Goal: Transaction & Acquisition: Purchase product/service

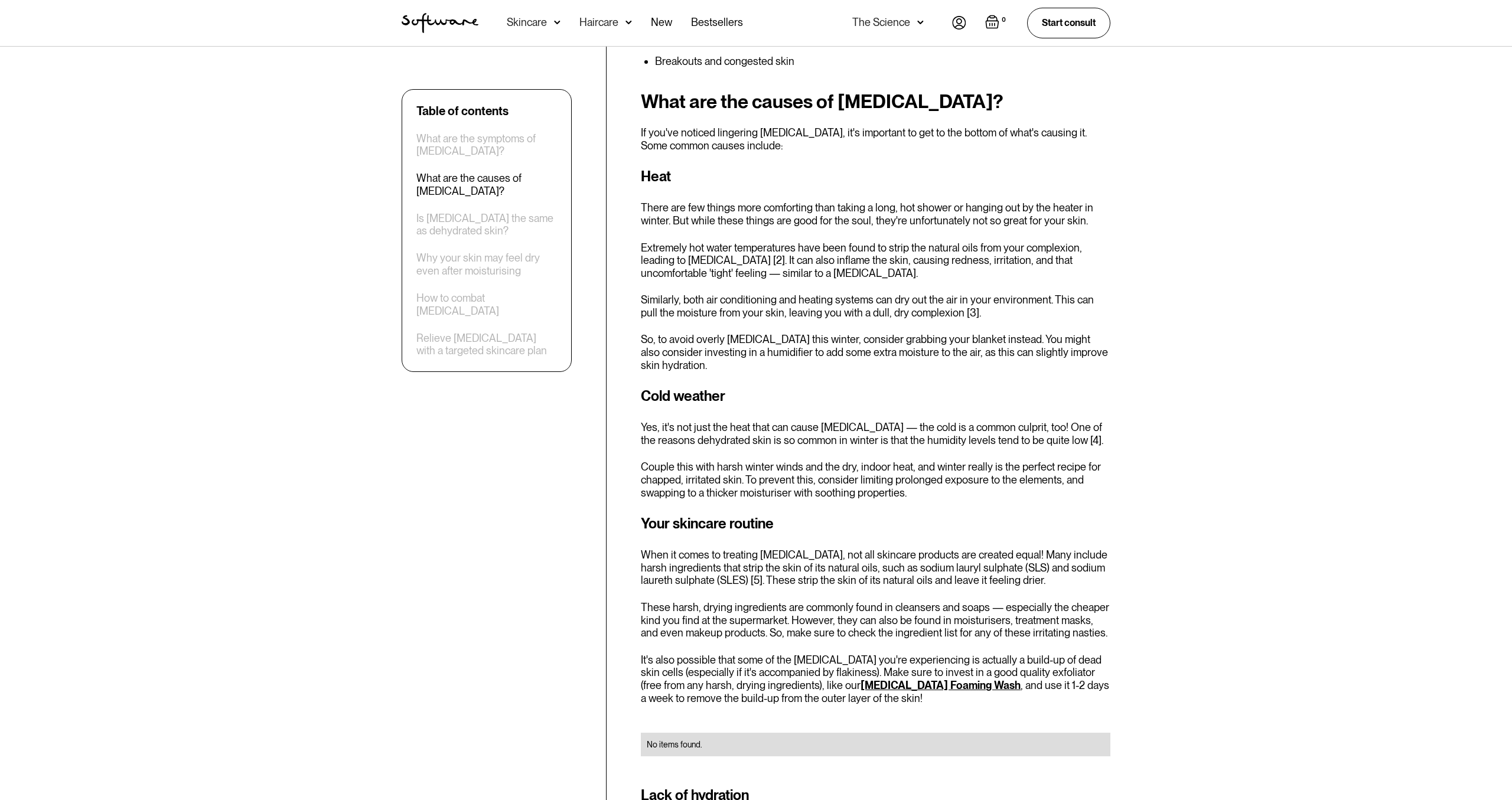
scroll to position [922, 0]
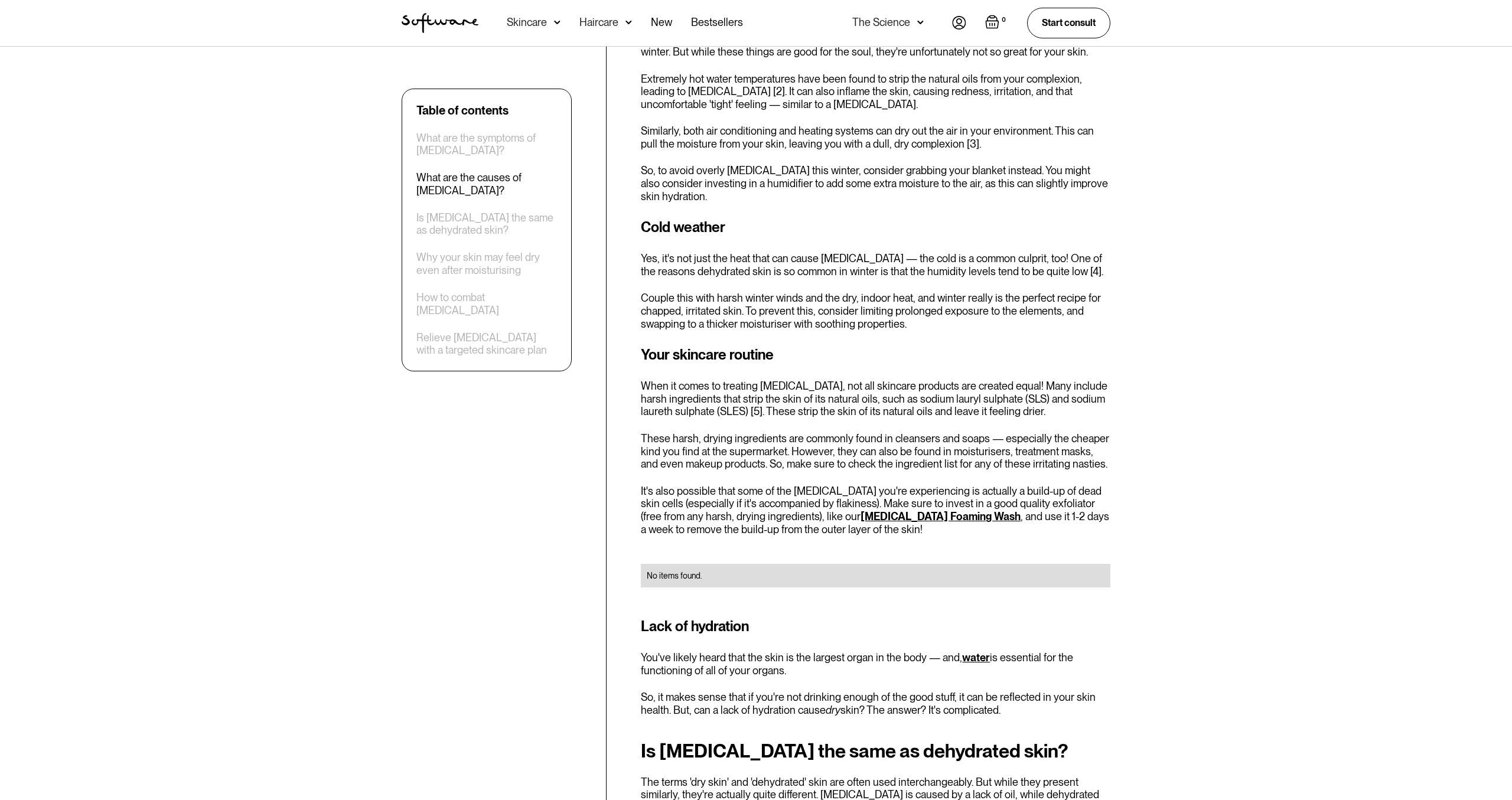
click at [862, 510] on link "[MEDICAL_DATA] Foaming Wash" at bounding box center [941, 517] width 160 height 13
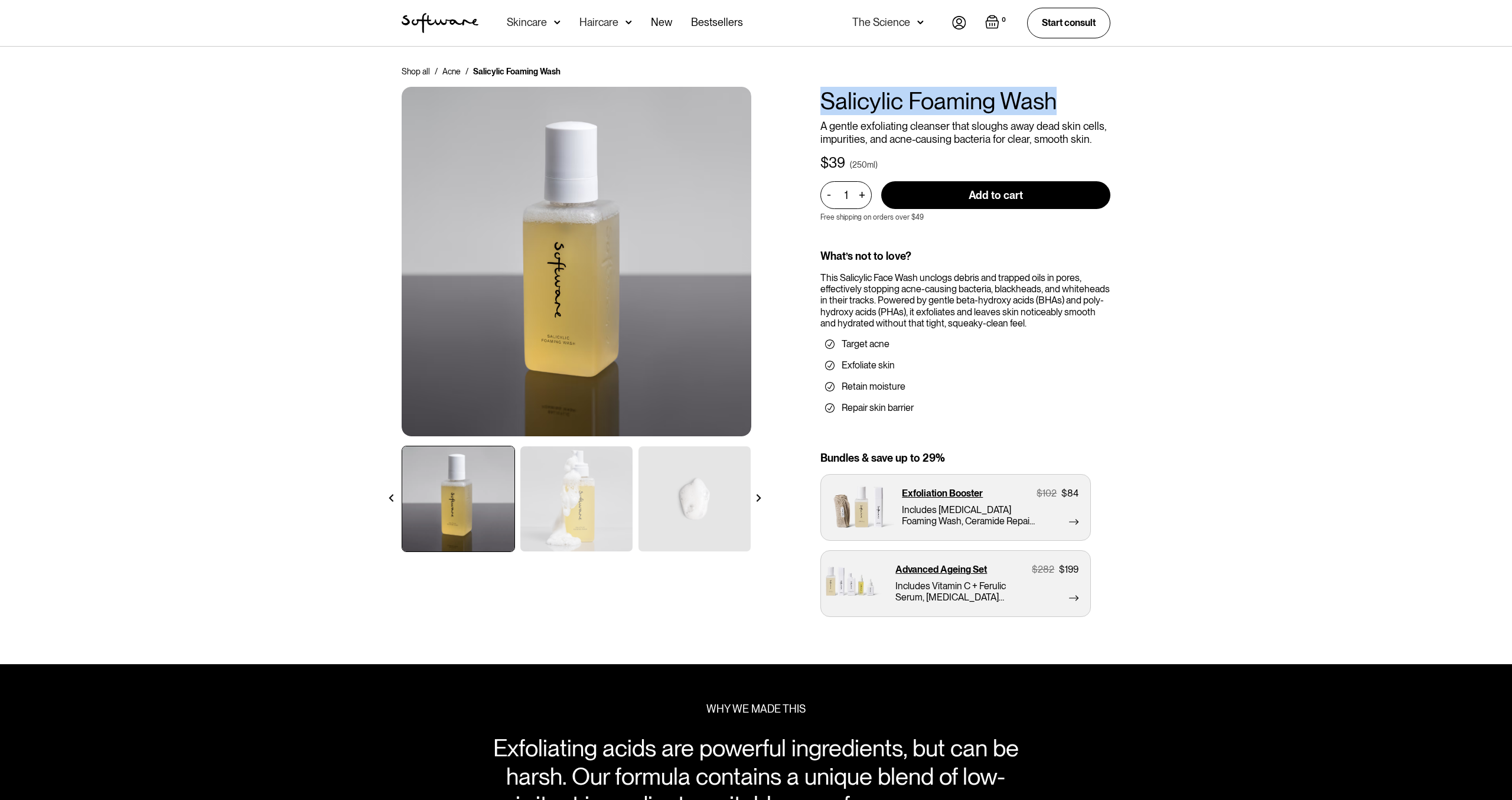
drag, startPoint x: 820, startPoint y: 97, endPoint x: 1059, endPoint y: 96, distance: 239.0
click at [1059, 96] on h1 "Salicylic Foaming Wash" at bounding box center [965, 101] width 290 height 28
copy h1 "Salicylic Foaming Wash"
